Goal: Answer question/provide support

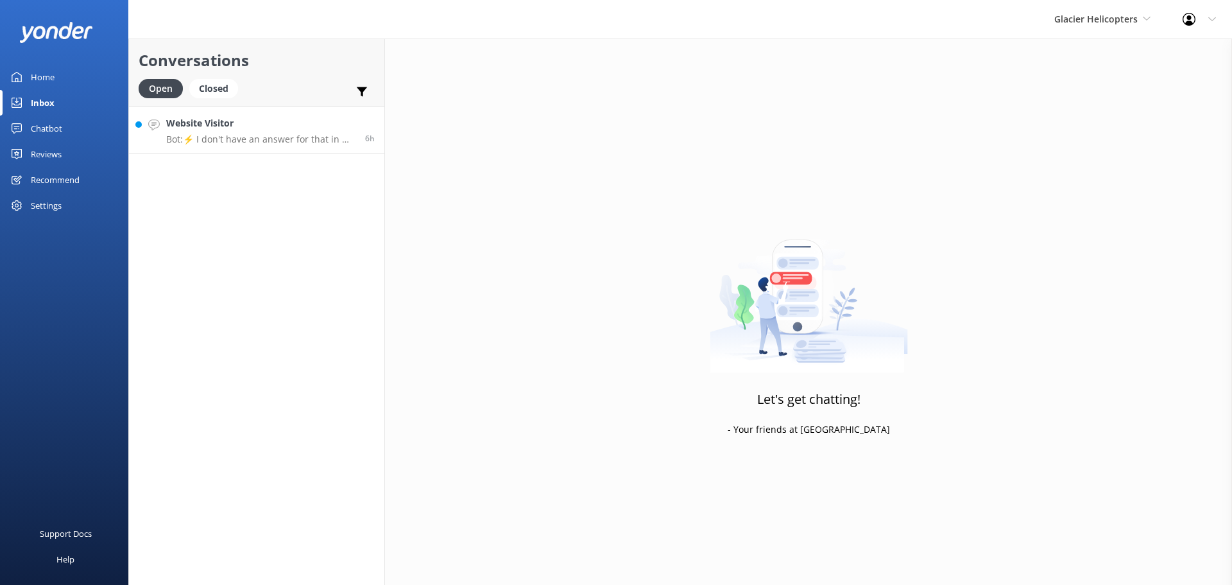
click at [320, 141] on p "Bot: ⚡ I don't have an answer for that in my knowledge base. Please try and rep…" at bounding box center [260, 139] width 189 height 12
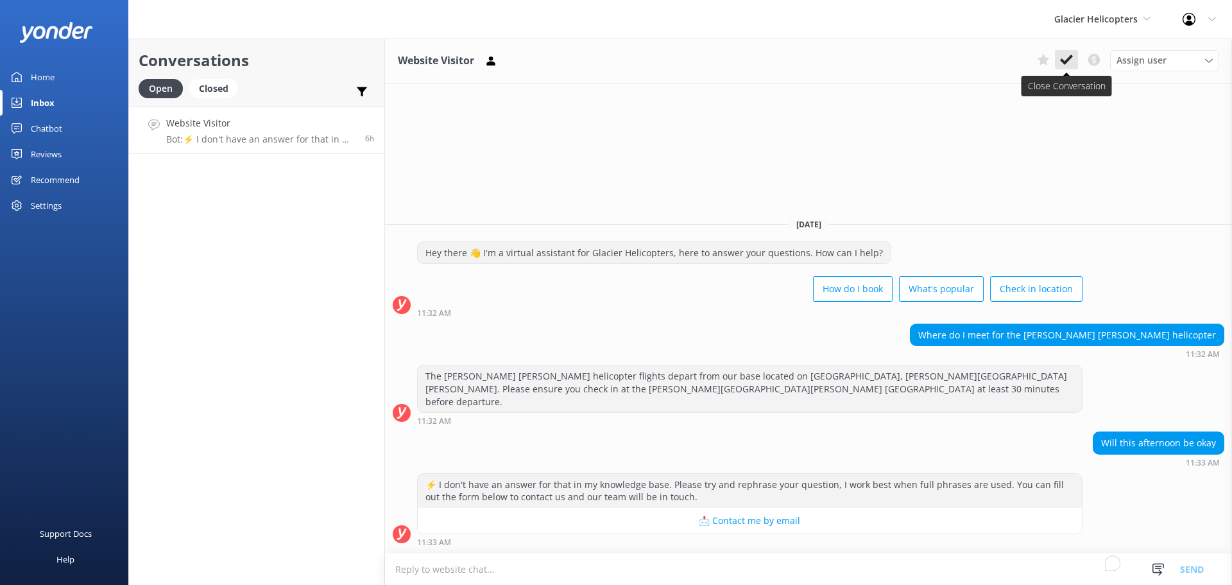
click at [1063, 59] on icon at bounding box center [1066, 59] width 13 height 13
click at [1091, 19] on span "Glacier Helicopters" at bounding box center [1095, 19] width 83 height 12
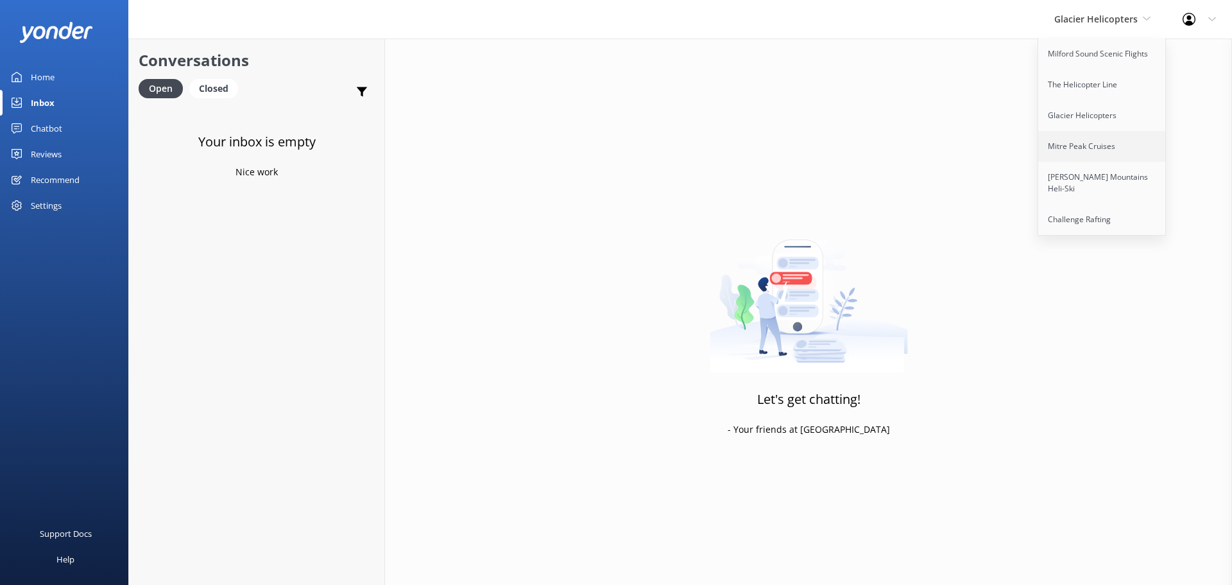
click at [1087, 148] on link "Mitre Peak Cruises" at bounding box center [1102, 146] width 128 height 31
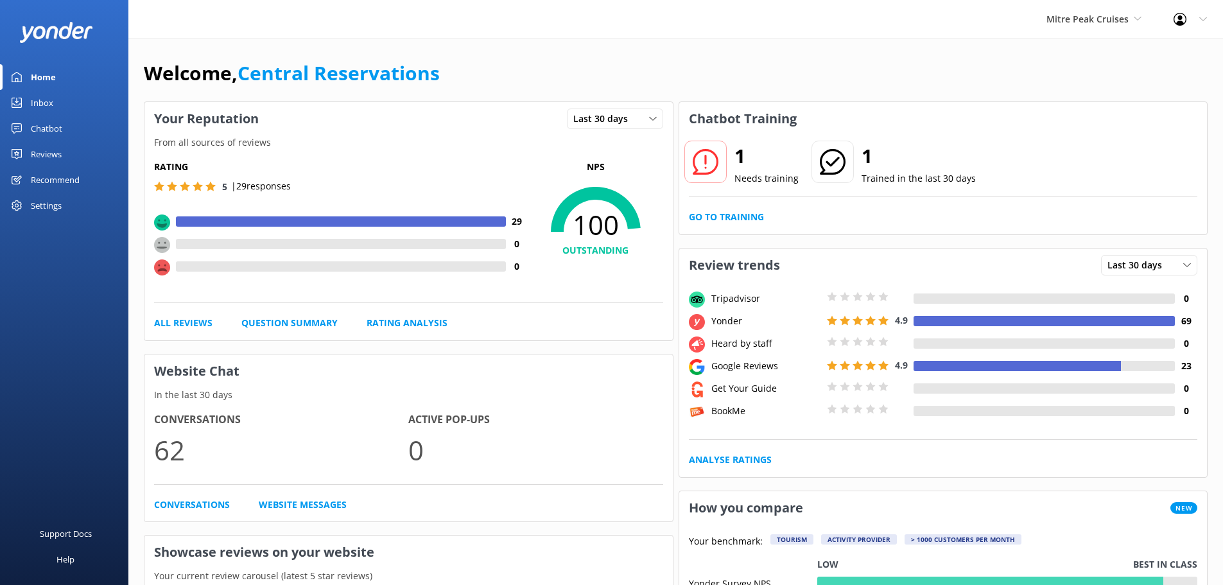
click at [44, 110] on div "Inbox" at bounding box center [42, 103] width 22 height 26
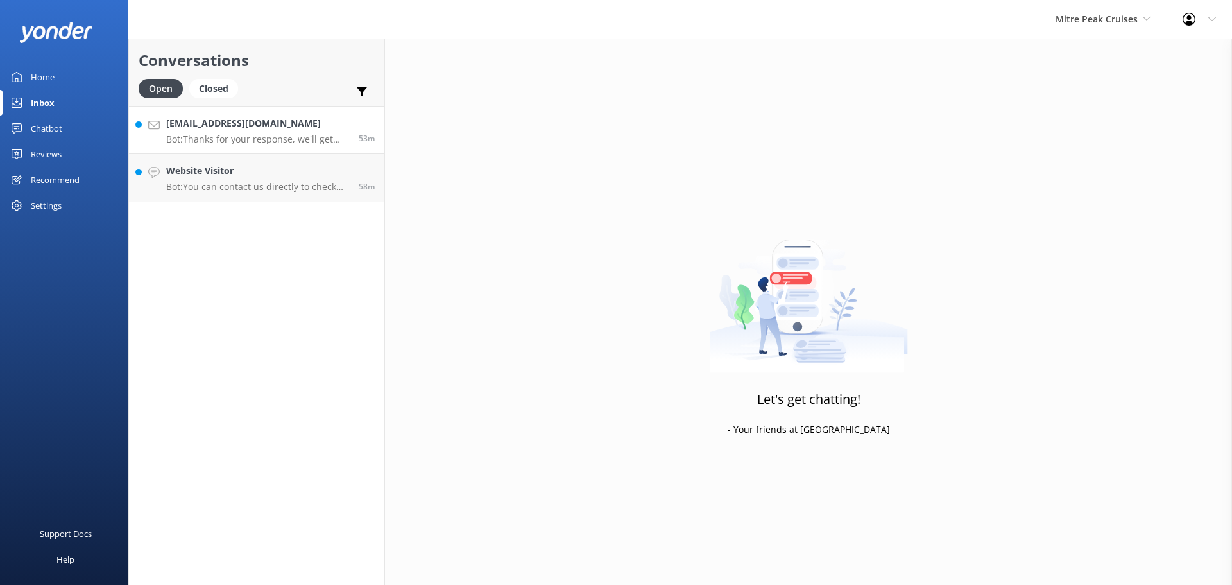
click at [291, 132] on div "[EMAIL_ADDRESS][DOMAIN_NAME] Bot: Thanks for your response, we'll get back to y…" at bounding box center [257, 130] width 183 height 28
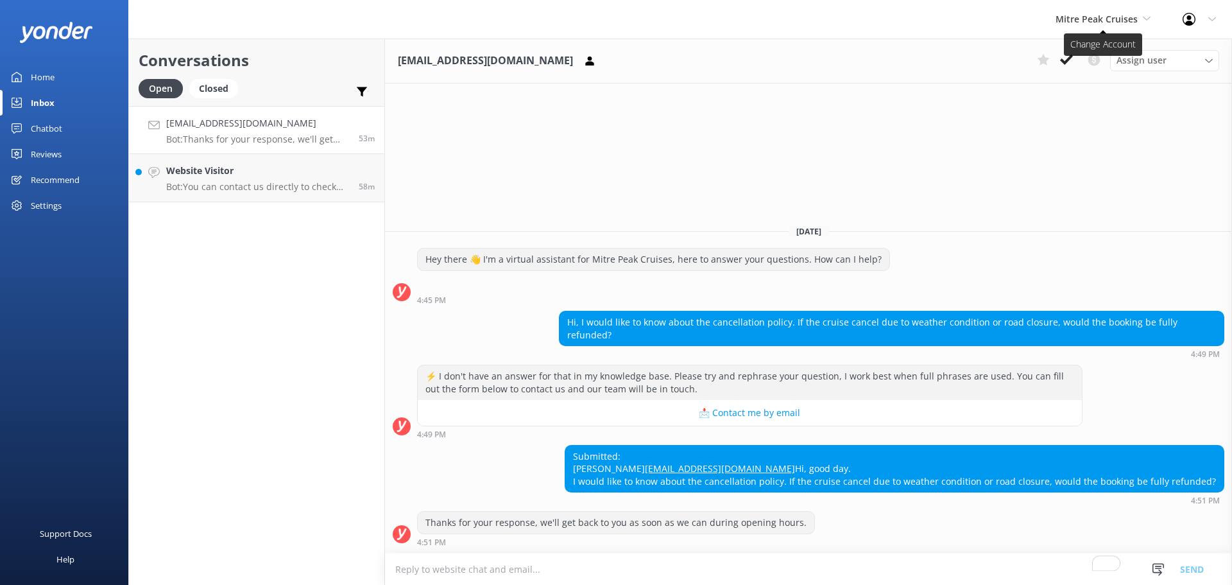
click at [1107, 13] on span "Mitre Peak Cruises" at bounding box center [1097, 19] width 82 height 12
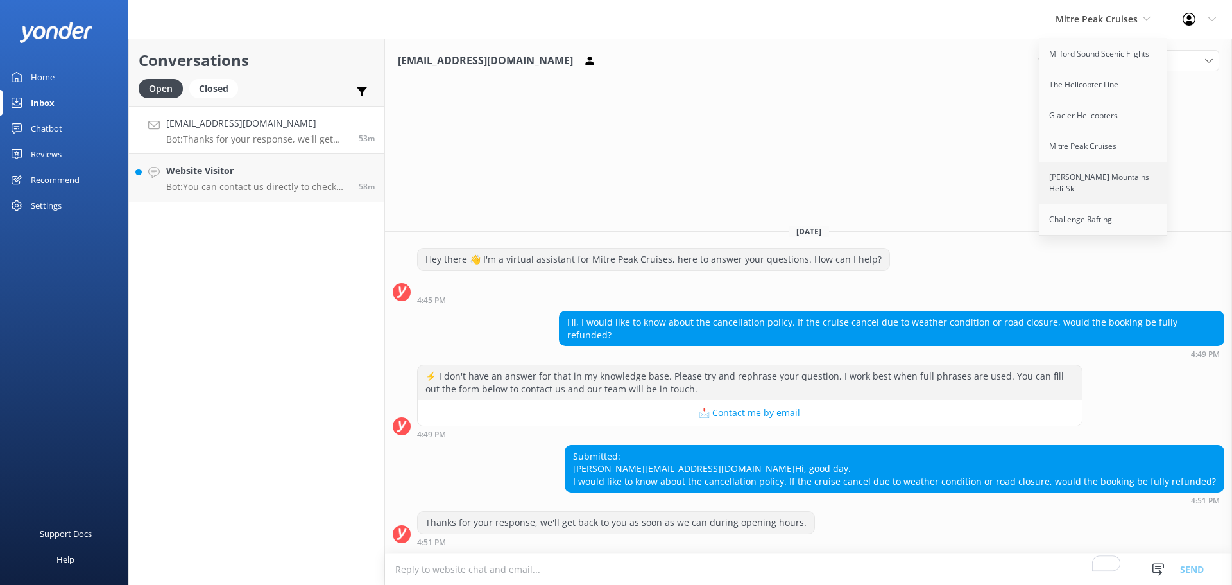
click at [1108, 169] on link "[PERSON_NAME] Mountains Heli-Ski" at bounding box center [1104, 183] width 128 height 42
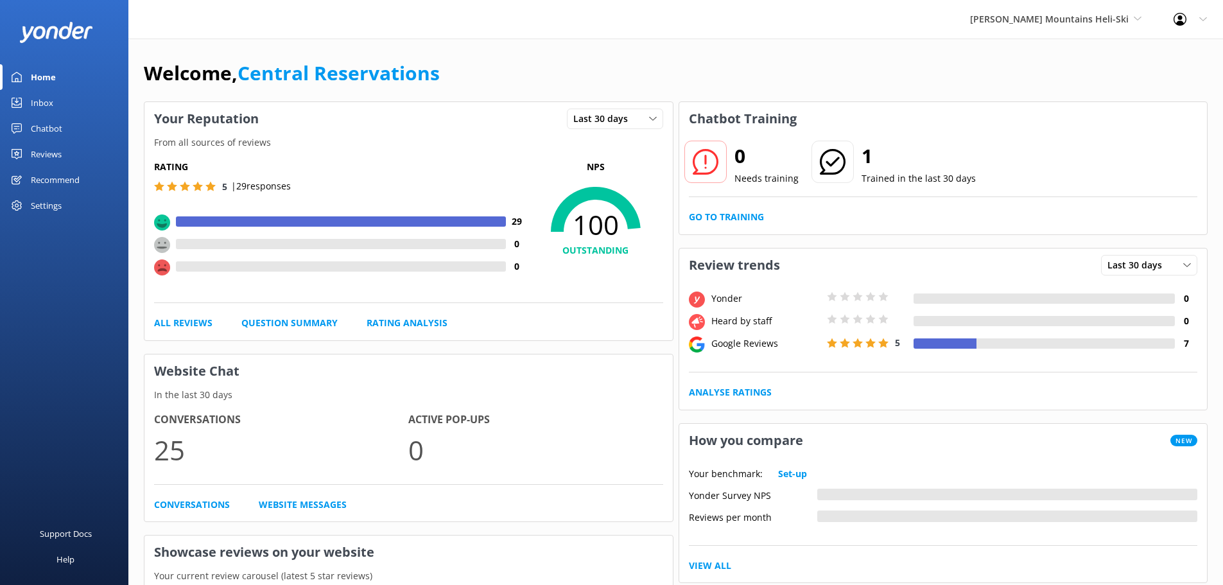
click at [55, 99] on link "Inbox" at bounding box center [64, 103] width 128 height 26
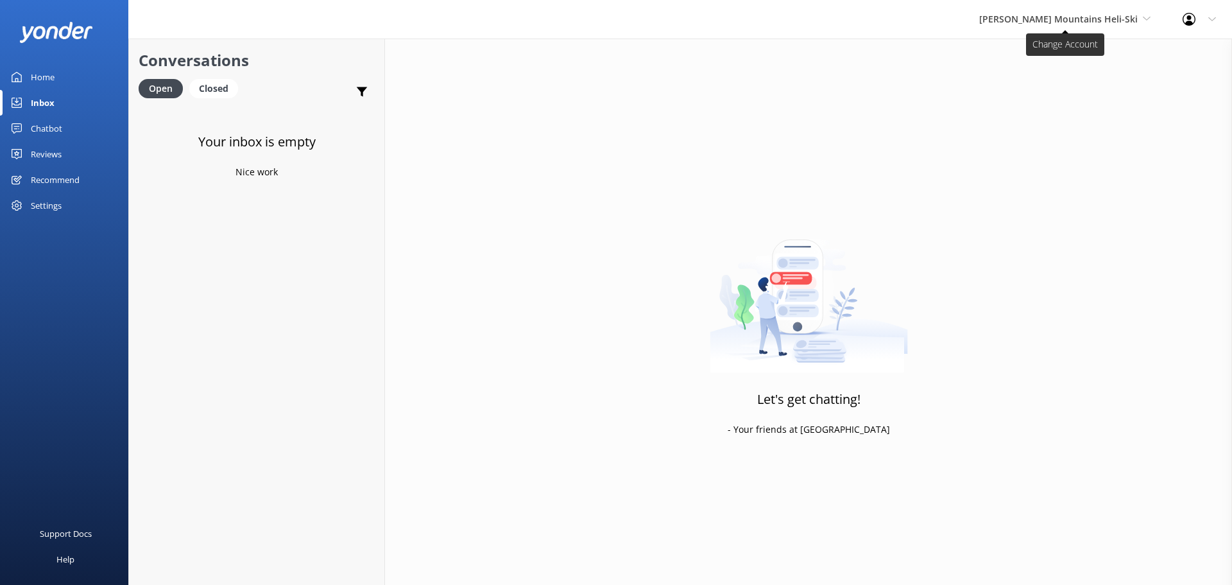
click at [1091, 13] on span "[PERSON_NAME] Mountains Heli-Ski" at bounding box center [1058, 19] width 159 height 12
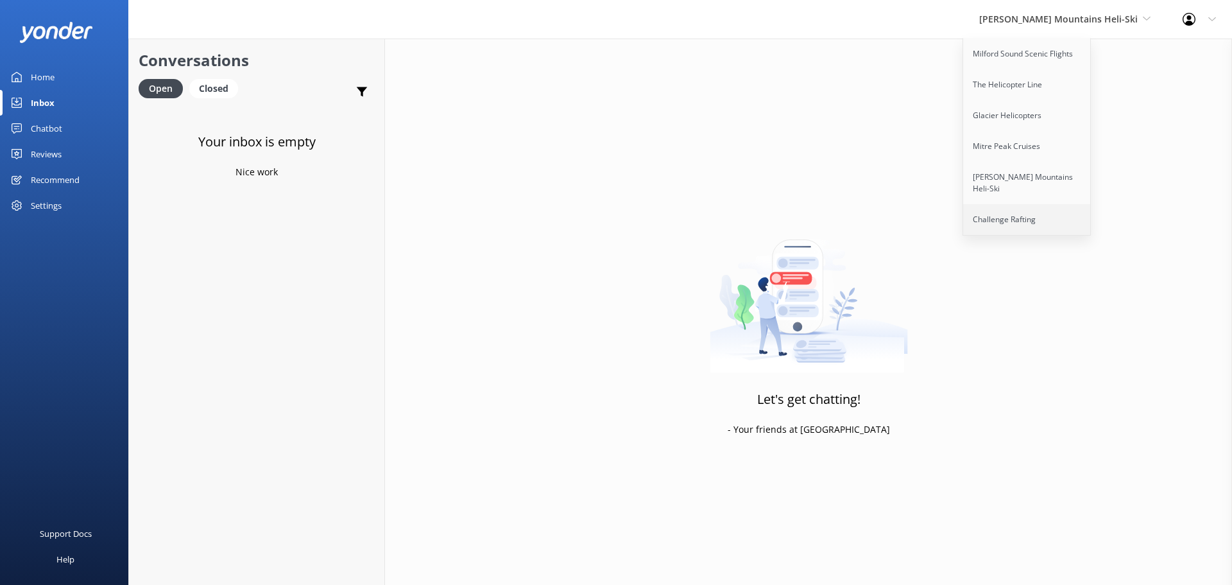
click at [1073, 205] on link "Challenge Rafting" at bounding box center [1027, 219] width 128 height 31
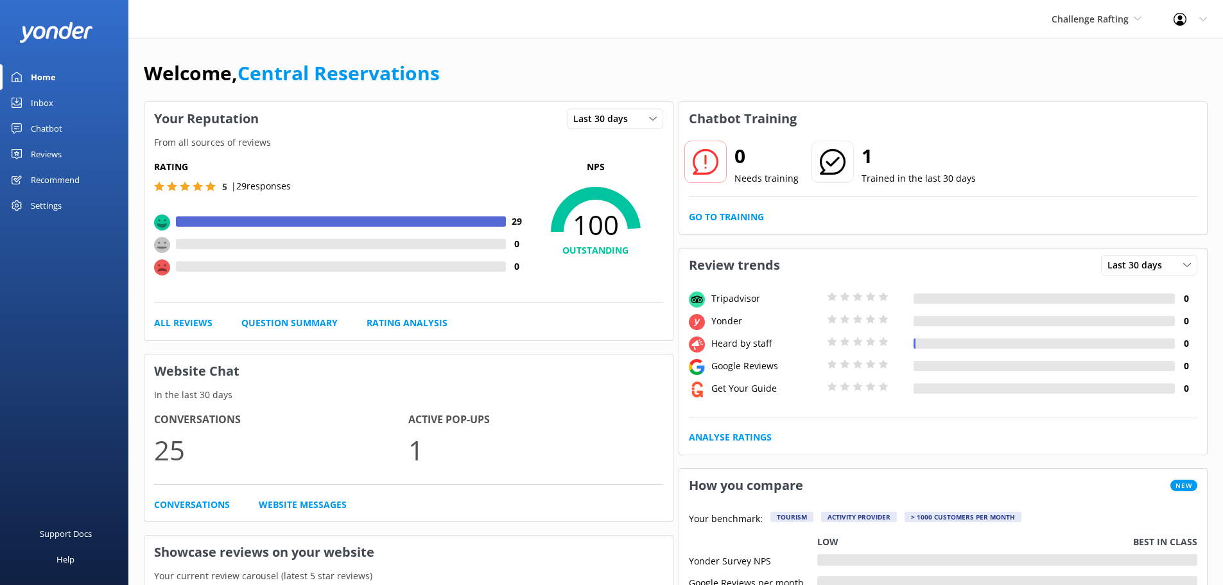
click at [44, 109] on div "Inbox" at bounding box center [42, 103] width 22 height 26
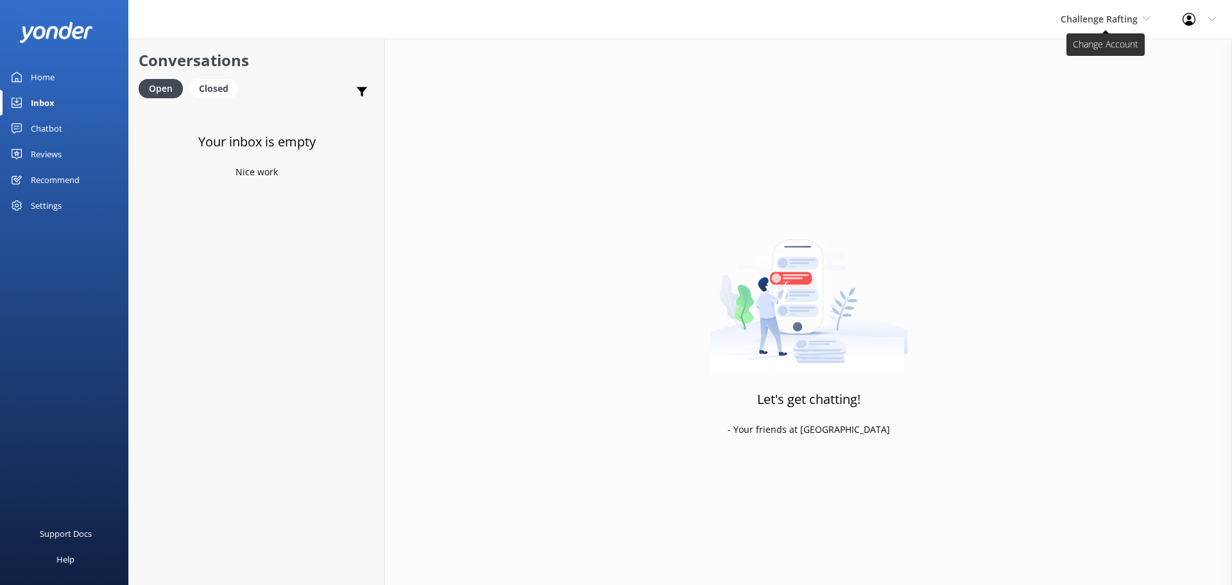
click at [1114, 17] on span "Challenge Rafting" at bounding box center [1099, 19] width 77 height 12
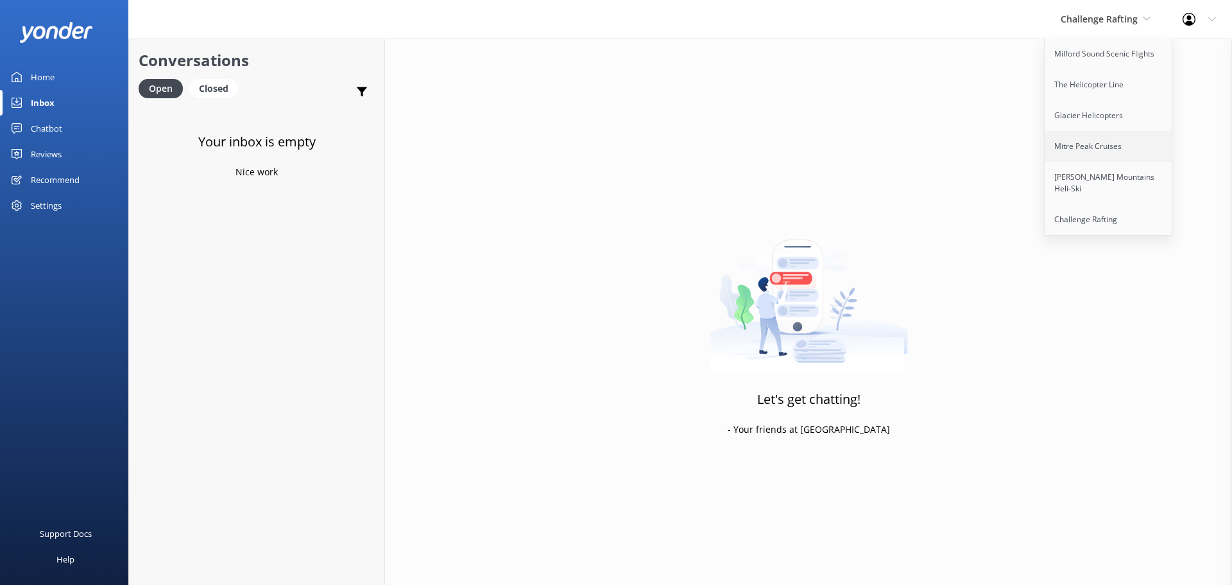
click at [1108, 148] on link "Mitre Peak Cruises" at bounding box center [1109, 146] width 128 height 31
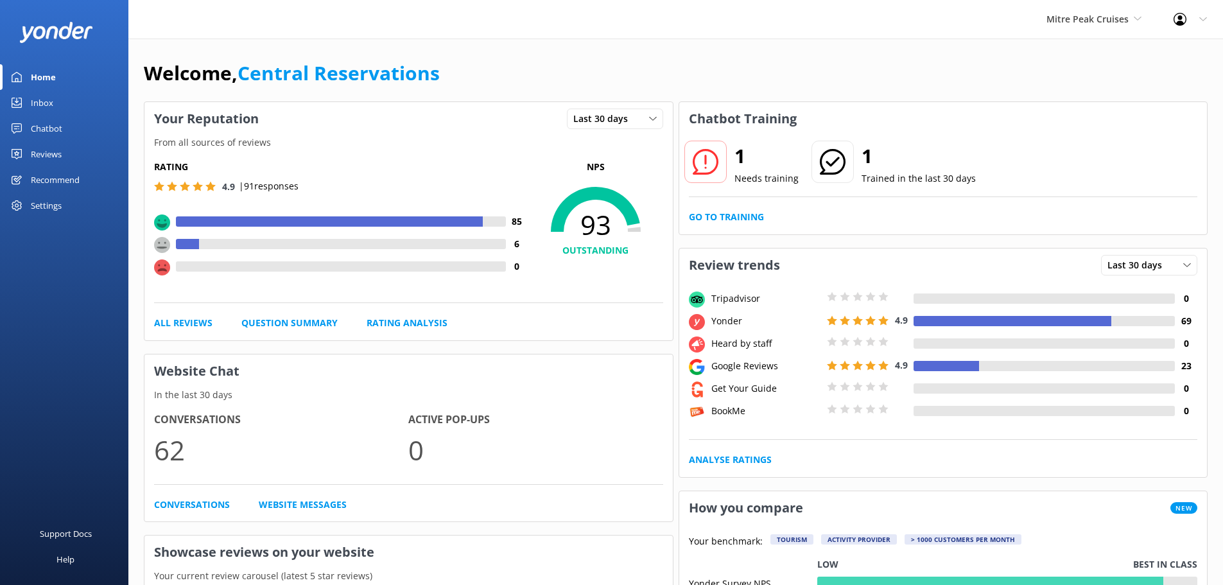
click at [40, 96] on div "Inbox" at bounding box center [42, 103] width 22 height 26
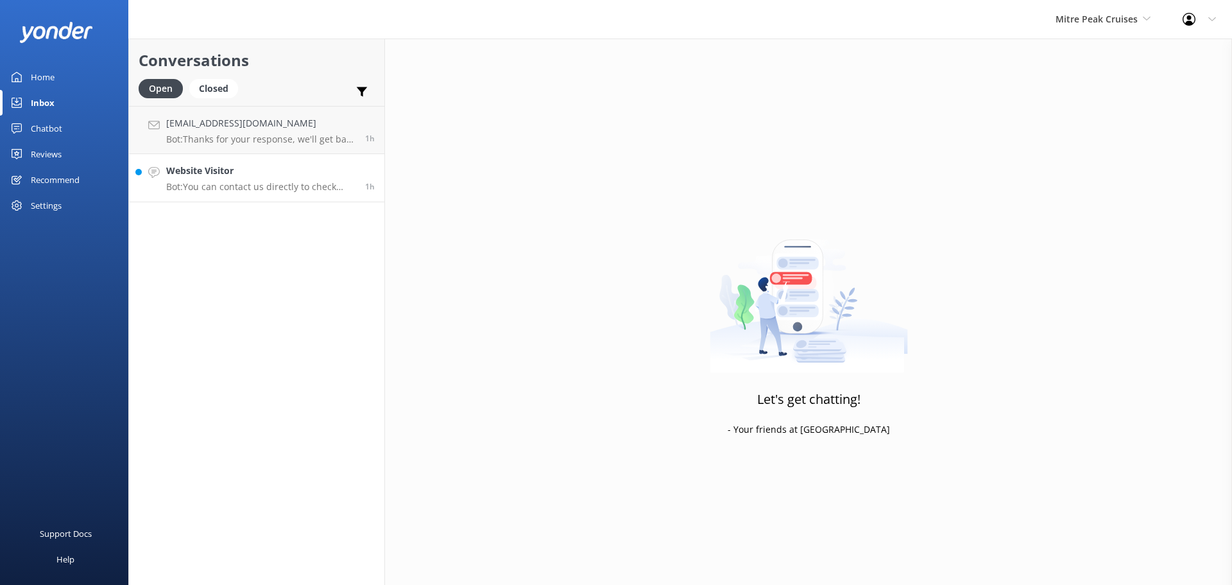
click at [257, 188] on p "Bot: You can contact us directly to check availability and make a booking by ca…" at bounding box center [260, 187] width 189 height 12
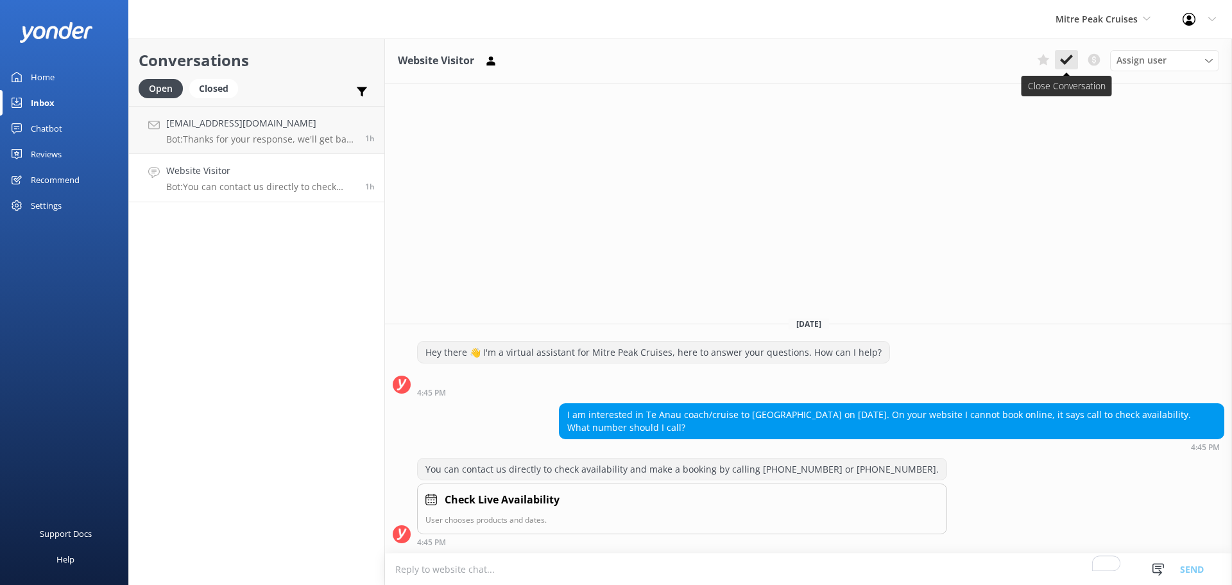
click at [1069, 62] on icon at bounding box center [1066, 59] width 13 height 13
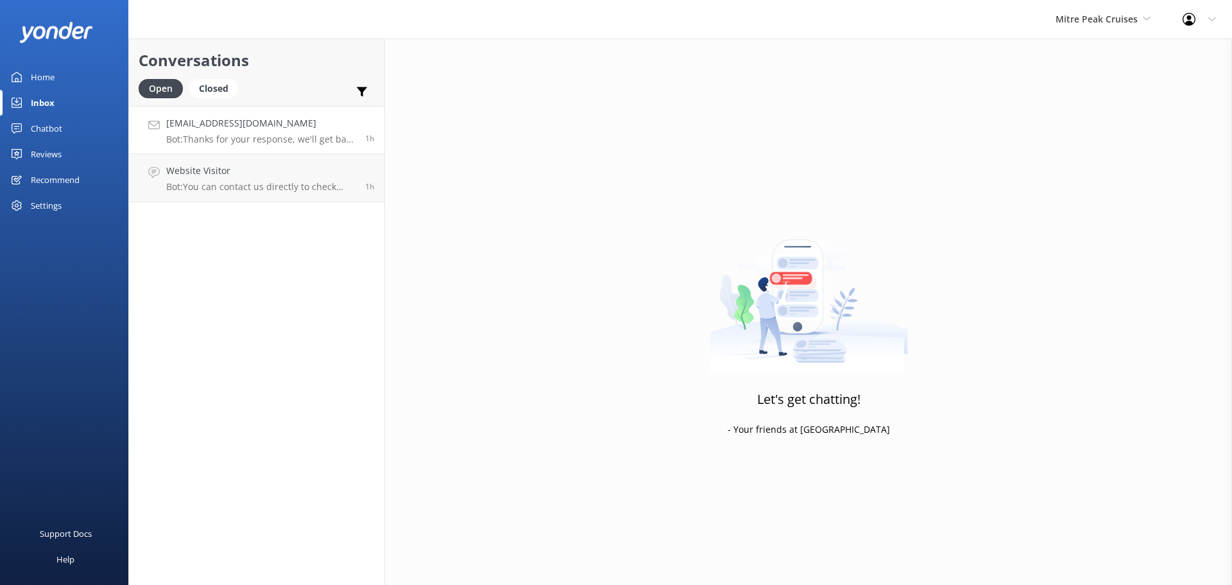
click at [293, 136] on p "Bot: Thanks for your response, we'll get back to you as soon as we can during o…" at bounding box center [260, 139] width 189 height 12
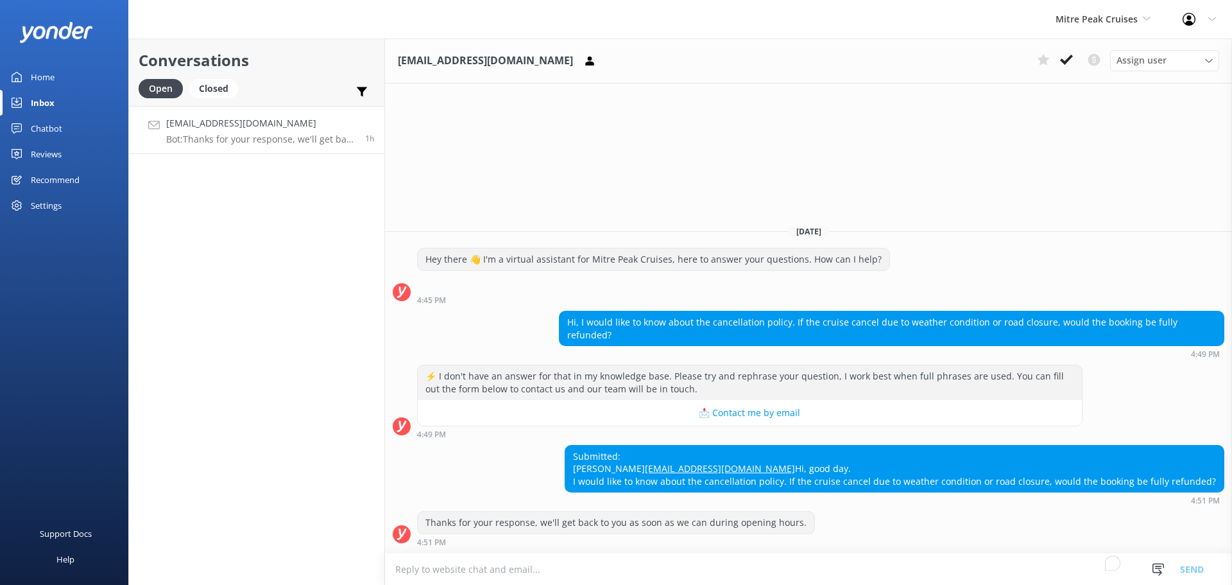
click at [685, 572] on textarea "To enrich screen reader interactions, please activate Accessibility in Grammarl…" at bounding box center [808, 568] width 847 height 31
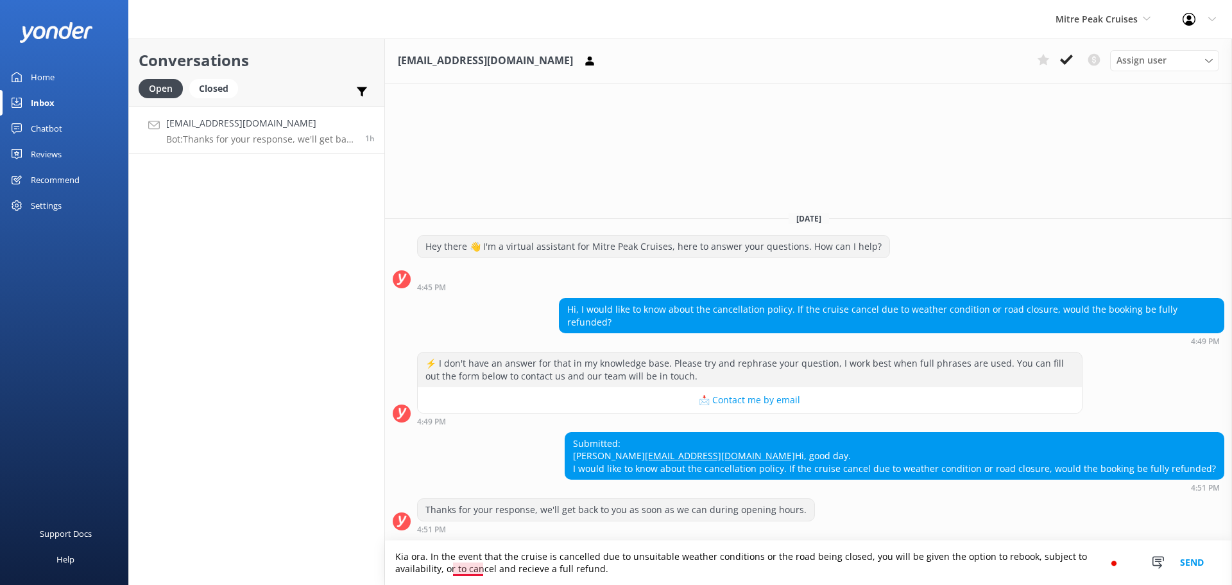
click at [477, 568] on textarea "Kia ora. In the event that the cruise is cancelled due to unsuitable weather co…" at bounding box center [808, 562] width 847 height 44
click at [640, 566] on textarea "Kia ora. In the event that the cruise is cancelled due to unsuitable weather co…" at bounding box center [808, 562] width 847 height 44
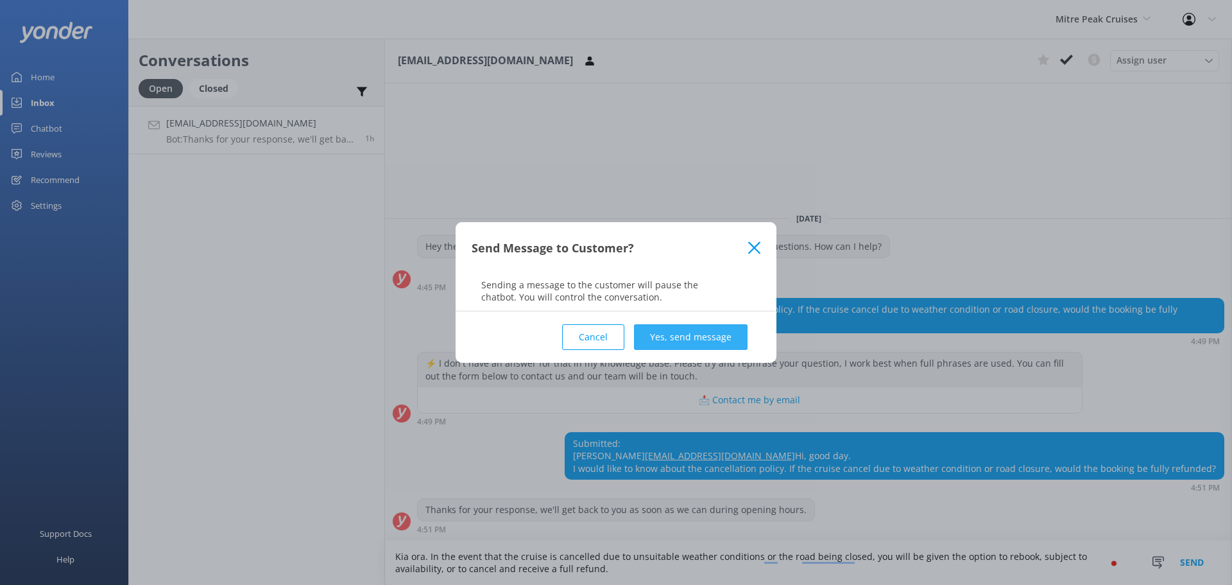
type textarea "Kia ora. In the event that the cruise is cancelled due to unsuitable weather co…"
click at [716, 325] on button "Yes, send message" at bounding box center [691, 337] width 114 height 26
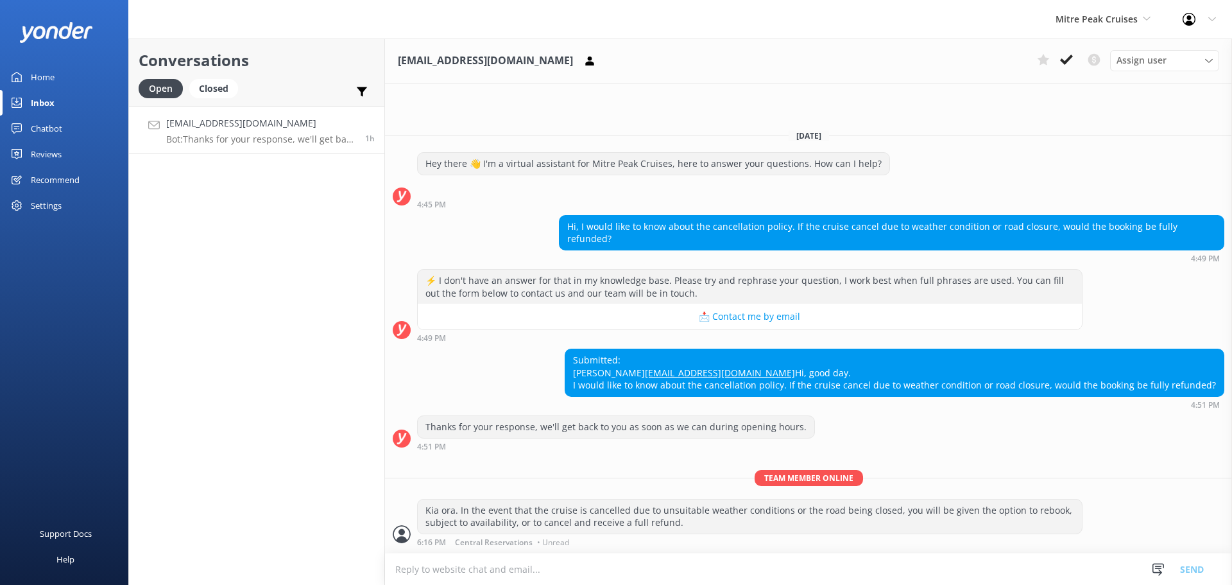
click at [279, 320] on div "Conversations Open Closed Important Converted Assigned to me Unassigned cheeche…" at bounding box center [256, 312] width 257 height 546
click at [59, 104] on link "Inbox" at bounding box center [64, 103] width 128 height 26
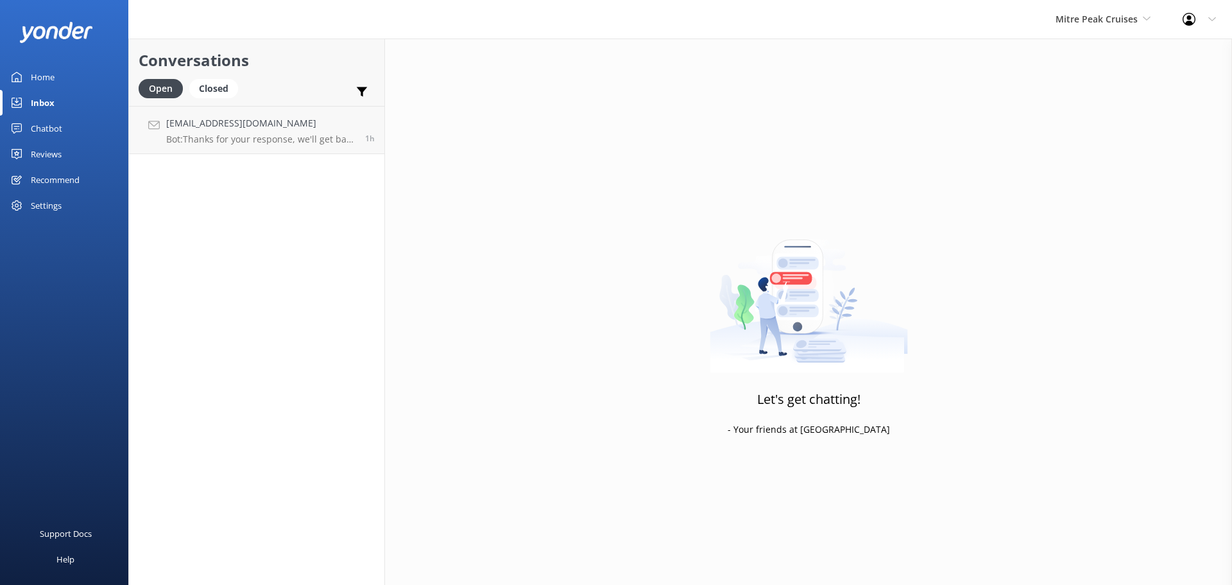
click at [1083, 30] on div "Mitre Peak Cruises Milford Sound Scenic Flights The Helicopter Line Glacier Hel…" at bounding box center [1103, 19] width 127 height 39
click at [1090, 56] on link "Milford Sound Scenic Flights" at bounding box center [1104, 54] width 128 height 31
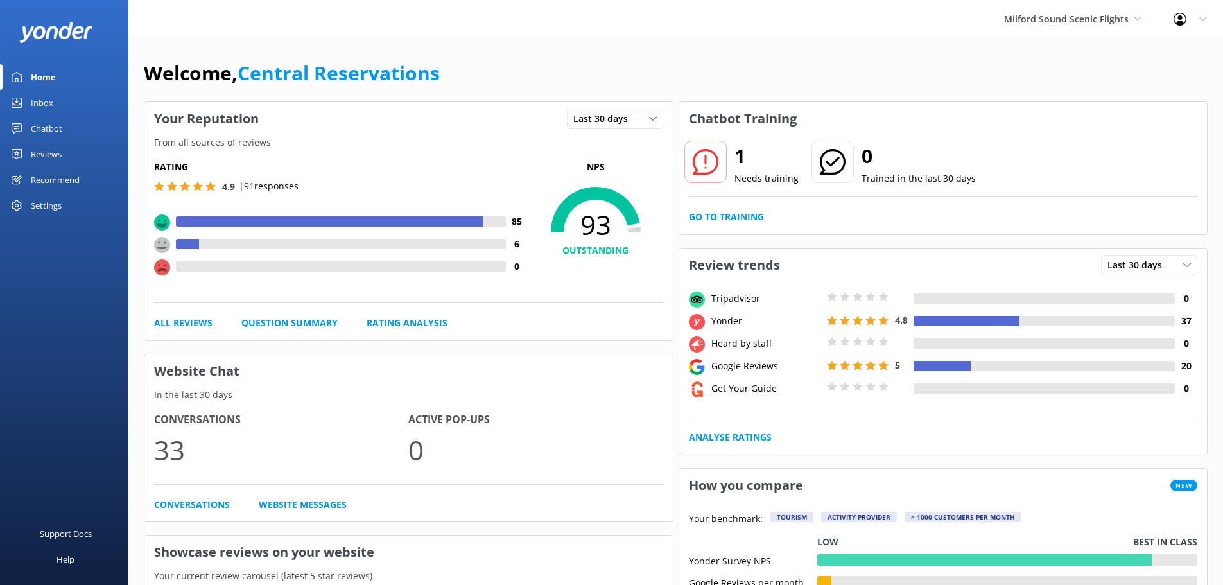
click at [58, 104] on link "Inbox" at bounding box center [64, 103] width 128 height 26
